Goal: Task Accomplishment & Management: Use online tool/utility

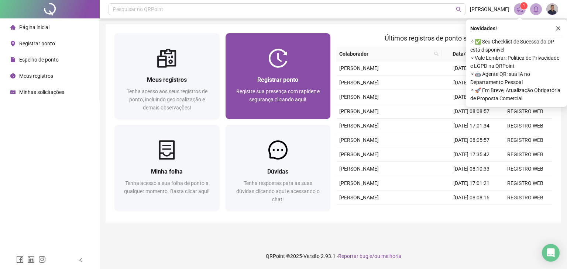
click at [294, 70] on div "Registrar ponto Registre sua presença com rapidez e segurança clicando aqui!" at bounding box center [277, 93] width 105 height 51
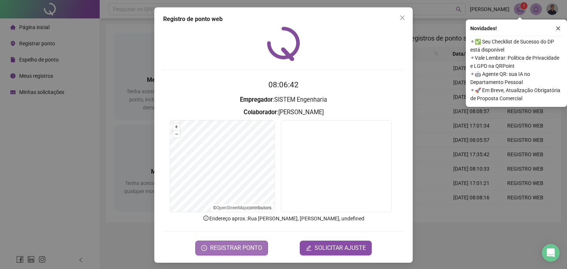
click at [243, 250] on span "REGISTRAR PONTO" at bounding box center [236, 248] width 52 height 9
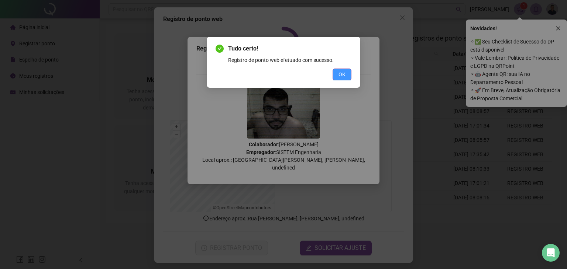
click at [346, 79] on button "OK" at bounding box center [341, 75] width 19 height 12
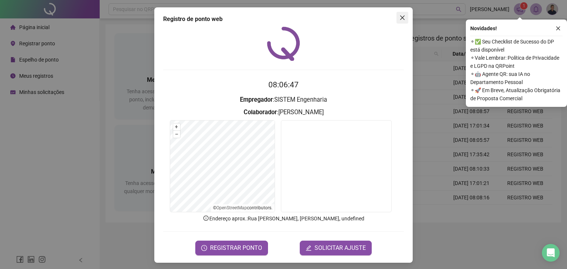
click at [399, 17] on icon "close" at bounding box center [402, 18] width 6 height 6
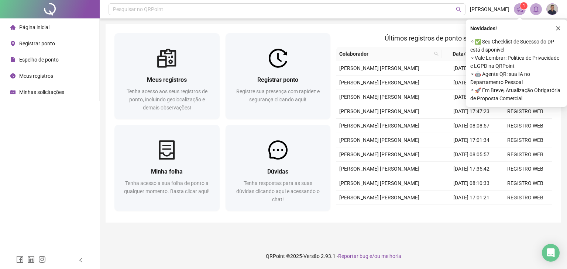
drag, startPoint x: 557, startPoint y: 28, endPoint x: 566, endPoint y: 25, distance: 9.3
click at [557, 28] on icon "close" at bounding box center [557, 28] width 5 height 5
